Goal: Information Seeking & Learning: Learn about a topic

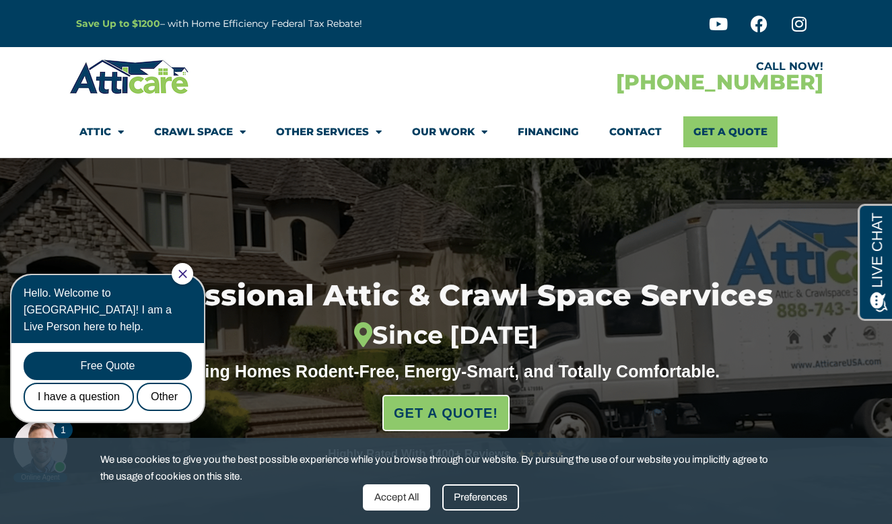
click at [187, 277] on icon "Close Chat" at bounding box center [182, 274] width 9 height 9
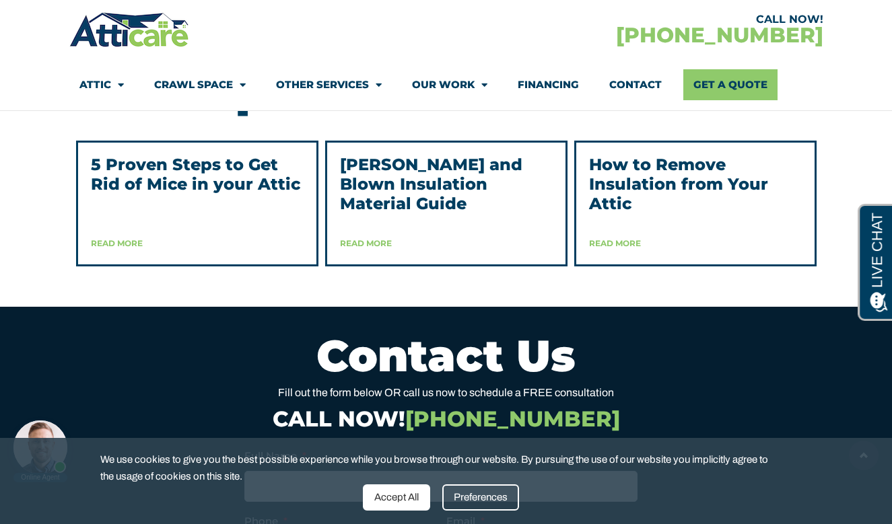
scroll to position [3467, 0]
click at [124, 248] on link "Read More" at bounding box center [117, 243] width 52 height 10
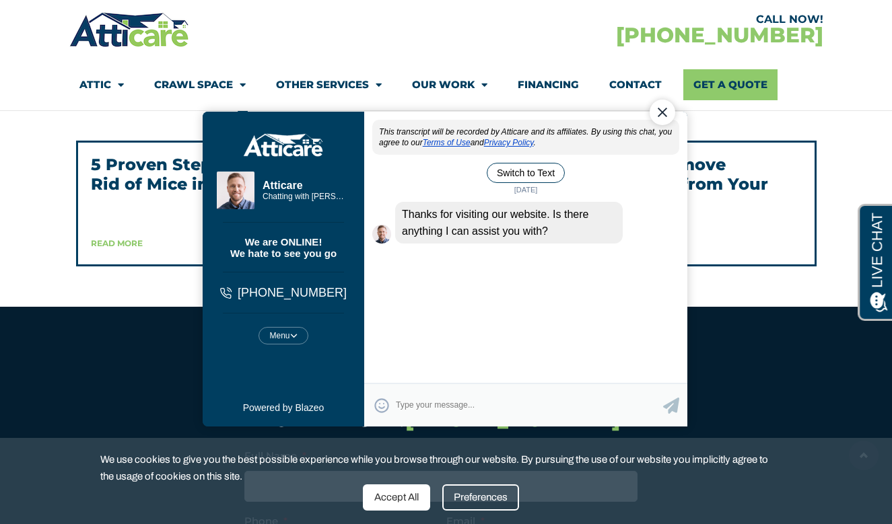
click at [666, 108] on div "Close Chat" at bounding box center [662, 112] width 26 height 26
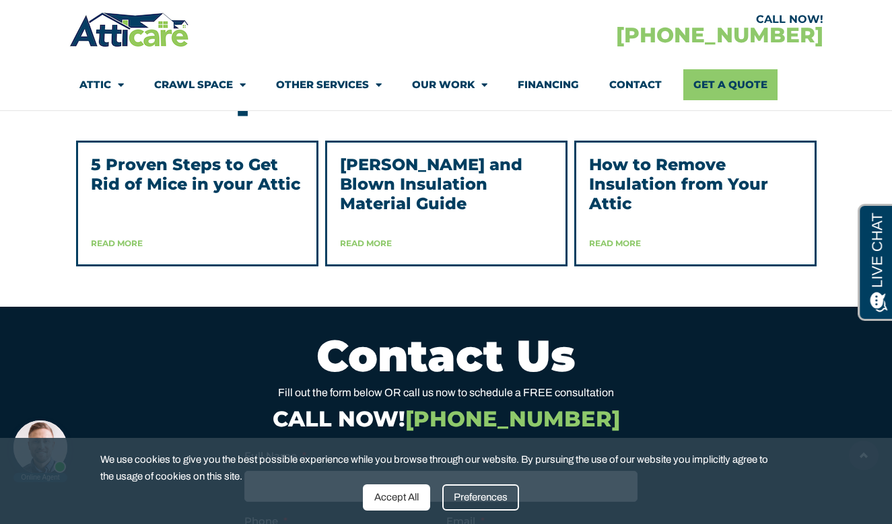
click at [711, 195] on link "How to Remove Insulation from Your Attic" at bounding box center [678, 184] width 179 height 59
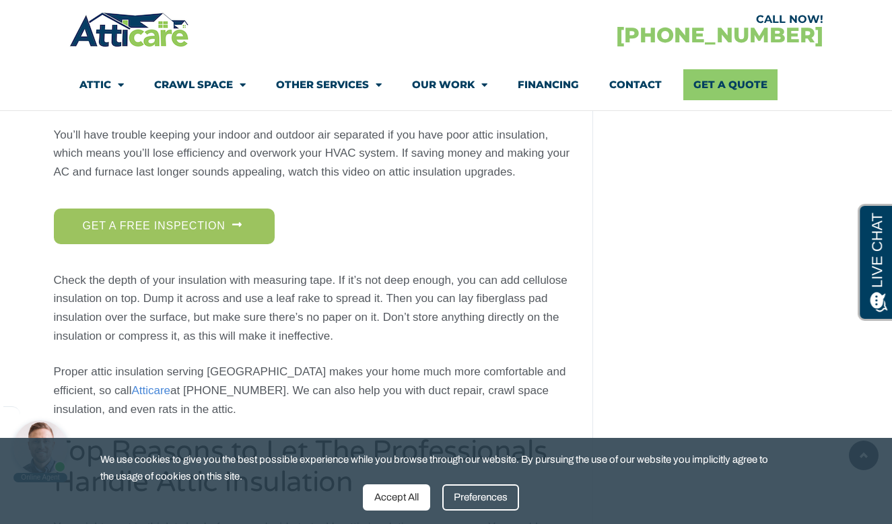
scroll to position [2588, 0]
click at [81, 416] on body "Online Agent Close" at bounding box center [114, 433] width 215 height 101
click at [69, 400] on body "Online Agent Close" at bounding box center [114, 433] width 215 height 101
click at [76, 416] on body "Online Agent Close" at bounding box center [114, 433] width 215 height 101
